Goal: Information Seeking & Learning: Check status

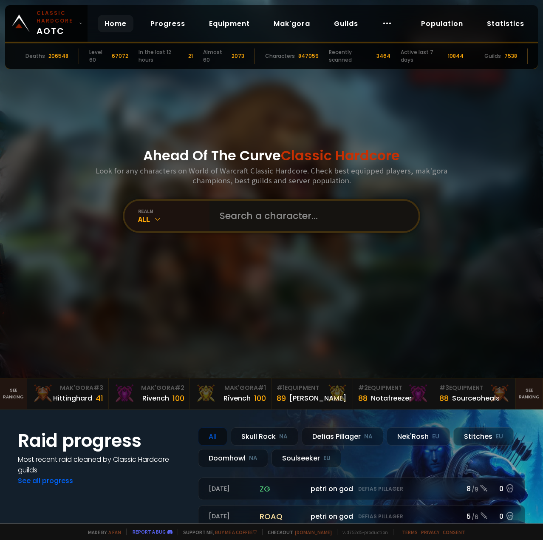
click at [229, 218] on input "text" at bounding box center [312, 216] width 194 height 31
type input "swordslul"
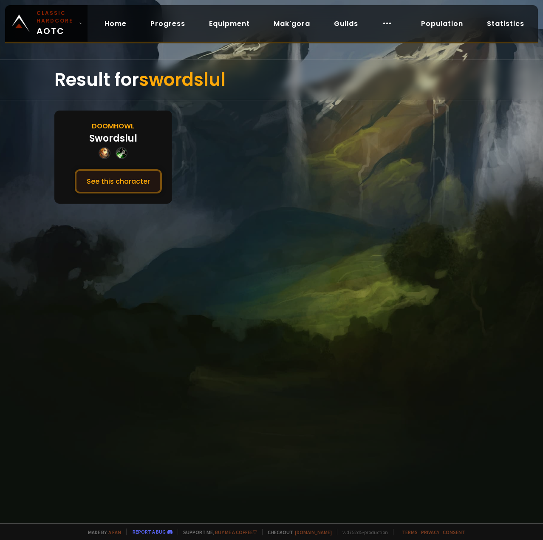
click at [141, 195] on div "Doomhowl Swordslul See this character" at bounding box center [113, 156] width 118 height 93
click at [138, 189] on button "See this character" at bounding box center [118, 181] width 87 height 24
click at [110, 179] on button "See this character" at bounding box center [118, 181] width 87 height 24
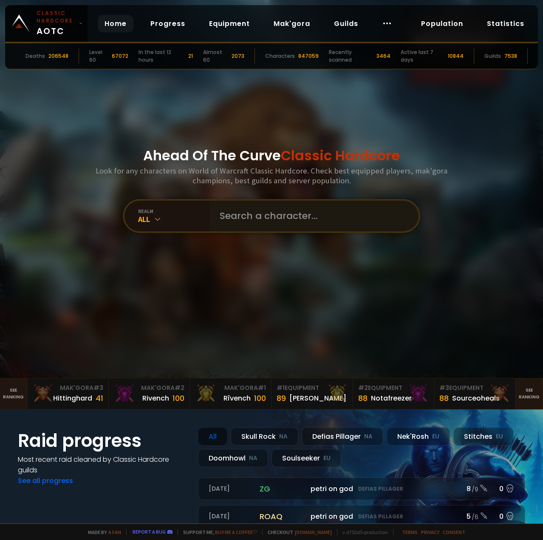
click at [210, 208] on div at bounding box center [314, 216] width 209 height 31
click at [229, 206] on input "text" at bounding box center [312, 216] width 194 height 31
type input "Besum"
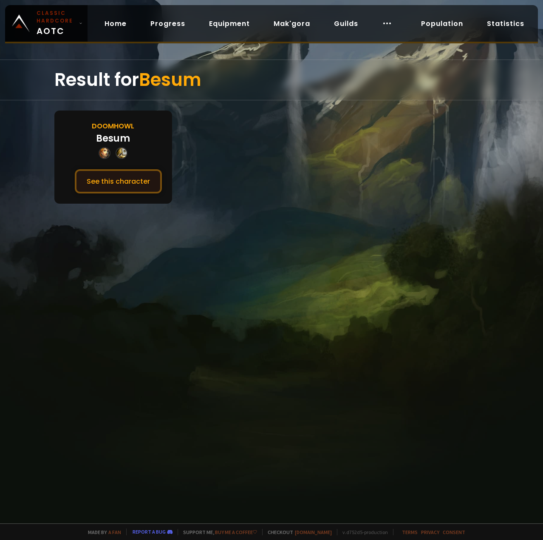
click at [141, 177] on button "See this character" at bounding box center [118, 181] width 87 height 24
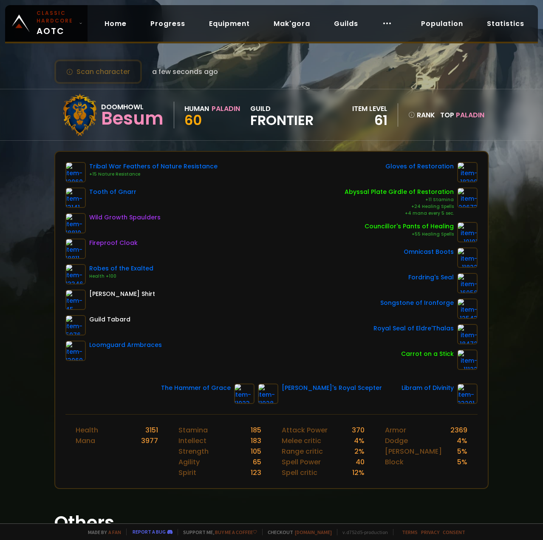
click at [122, 269] on div "Robes of the Exalted" at bounding box center [121, 268] width 64 height 9
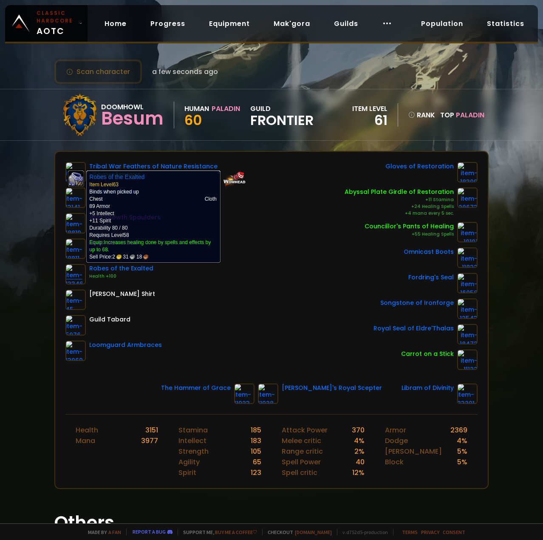
click at [75, 274] on img at bounding box center [75, 274] width 20 height 20
